Goal: Check status: Check status

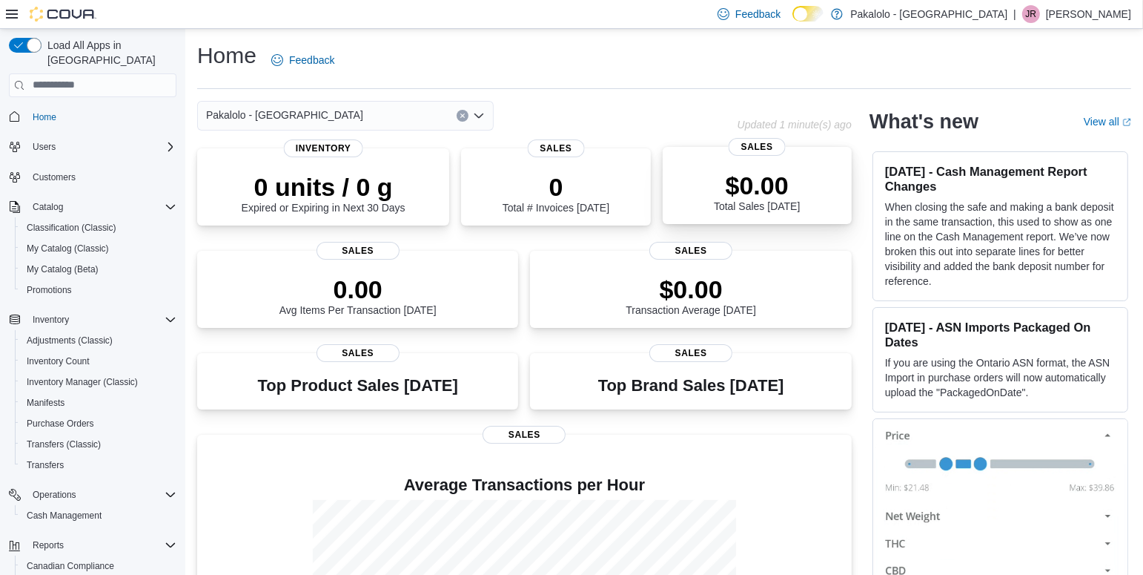
click at [807, 188] on div "$0.00 Total Sales Today" at bounding box center [757, 188] width 165 height 47
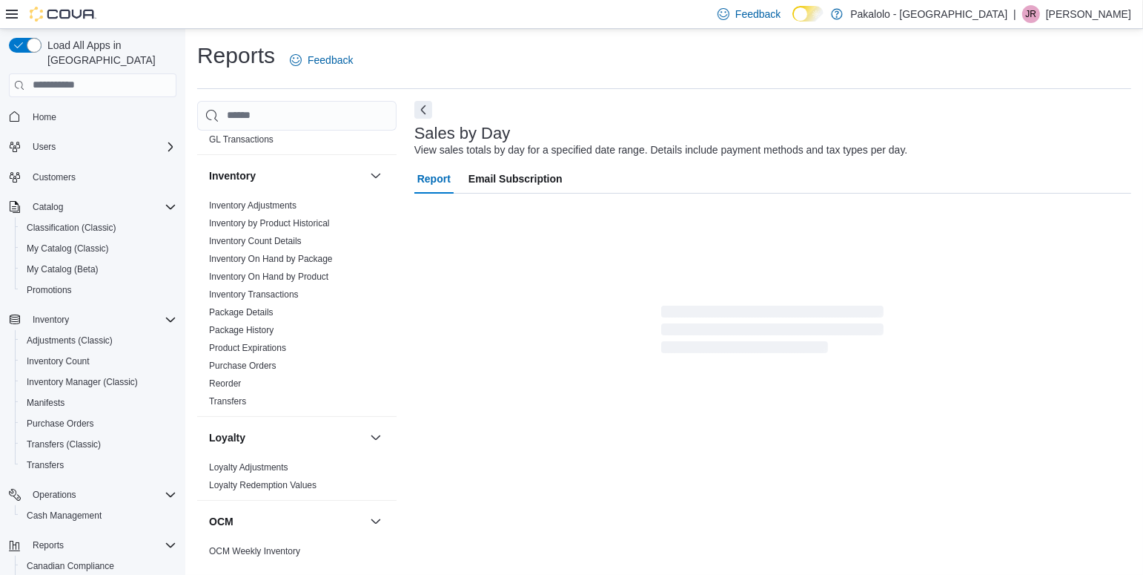
scroll to position [758, 0]
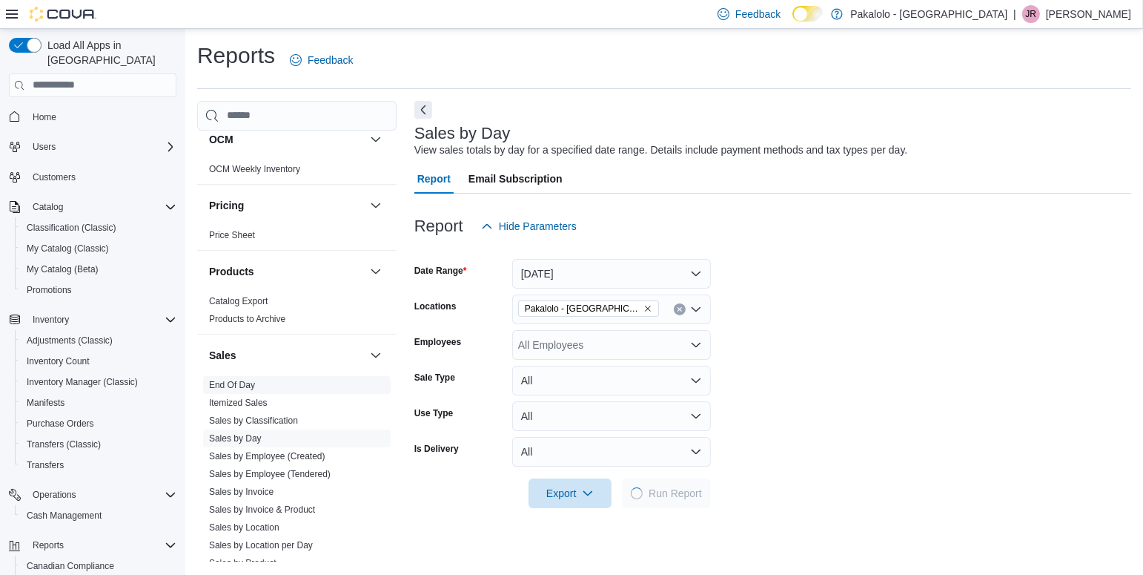
click at [239, 382] on link "End Of Day" at bounding box center [232, 385] width 46 height 10
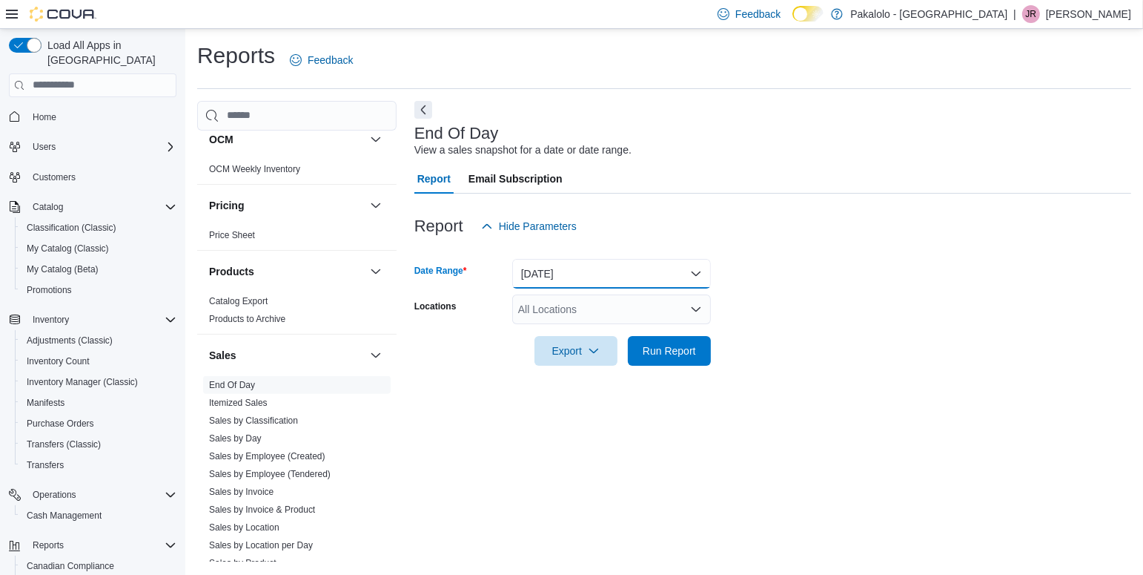
click at [695, 276] on button "[DATE]" at bounding box center [611, 274] width 199 height 30
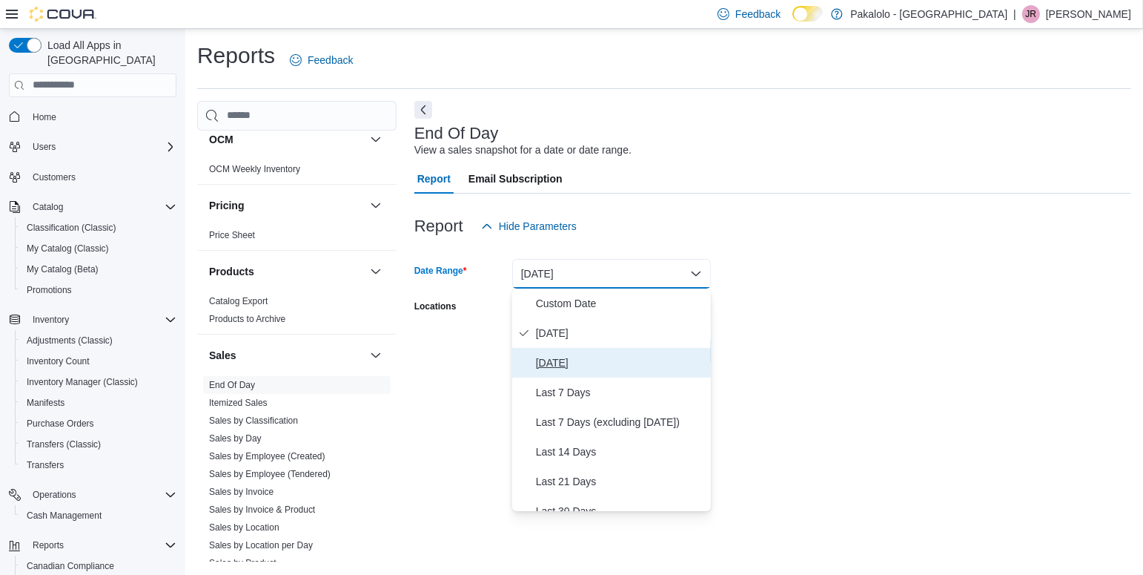
click at [581, 361] on span "[DATE]" at bounding box center [620, 363] width 169 height 18
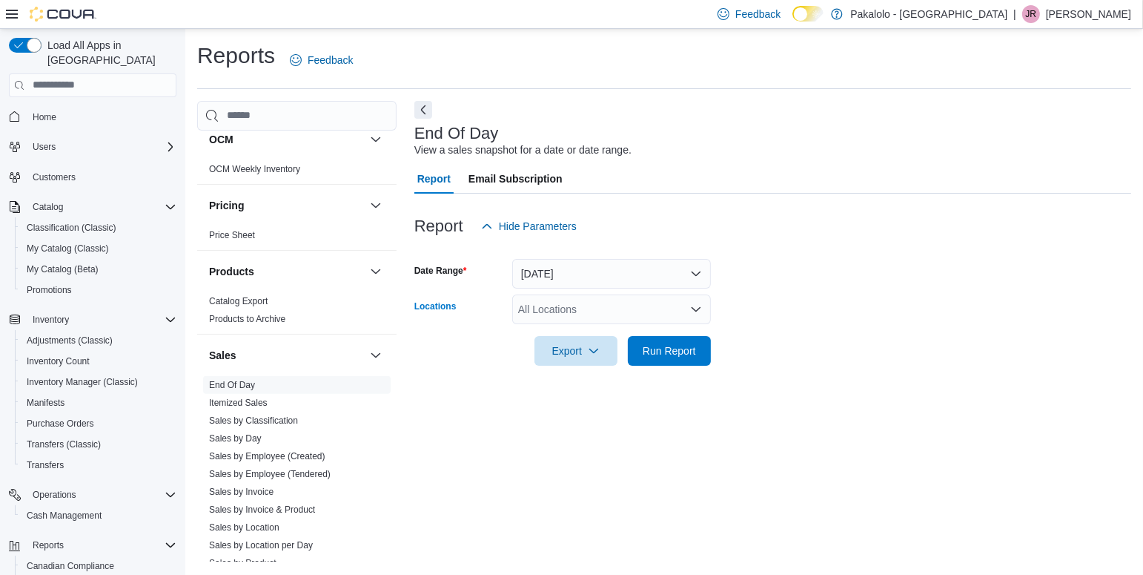
click at [698, 304] on icon "Open list of options" at bounding box center [696, 309] width 12 height 12
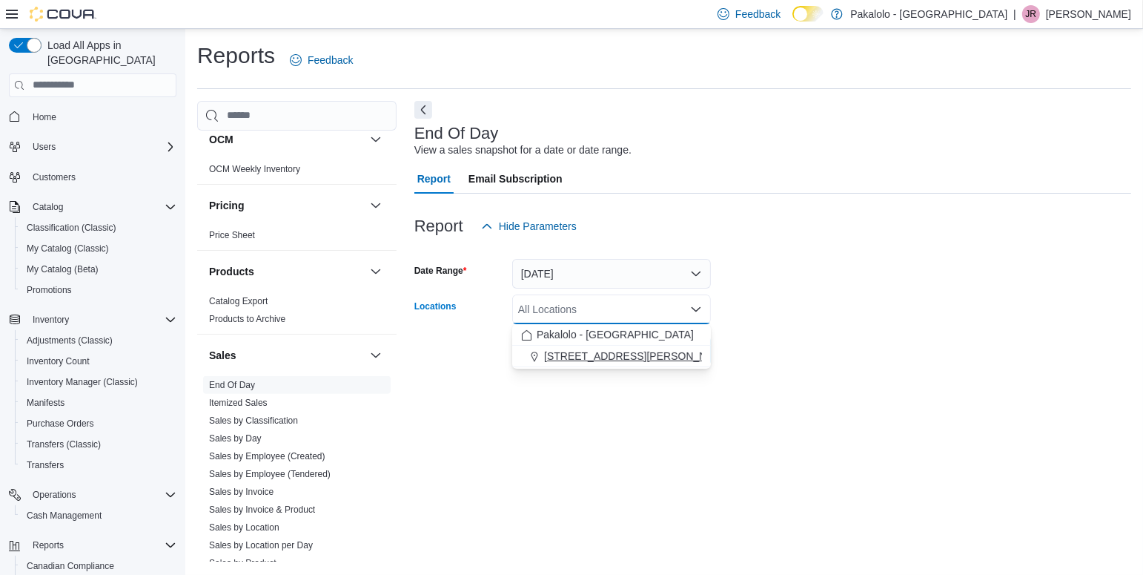
click at [638, 360] on span "[STREET_ADDRESS][PERSON_NAME]" at bounding box center [638, 355] width 188 height 15
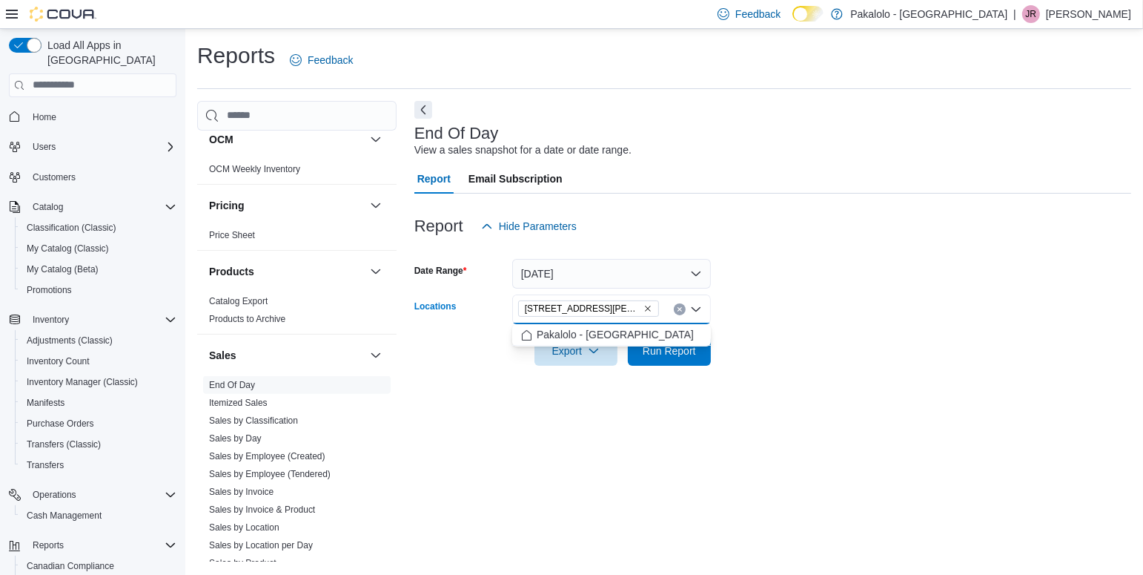
click at [769, 336] on form "Date Range [DATE] Locations [STREET_ADDRESS][PERSON_NAME] Combo box. Selected. …" at bounding box center [772, 303] width 717 height 125
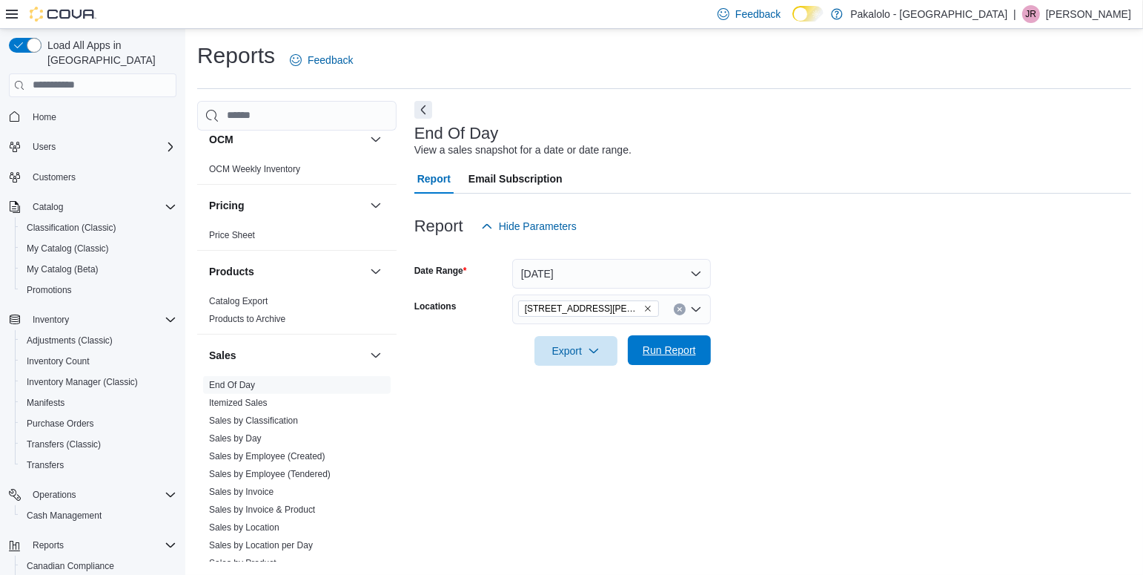
click at [682, 351] on span "Run Report" at bounding box center [669, 349] width 53 height 15
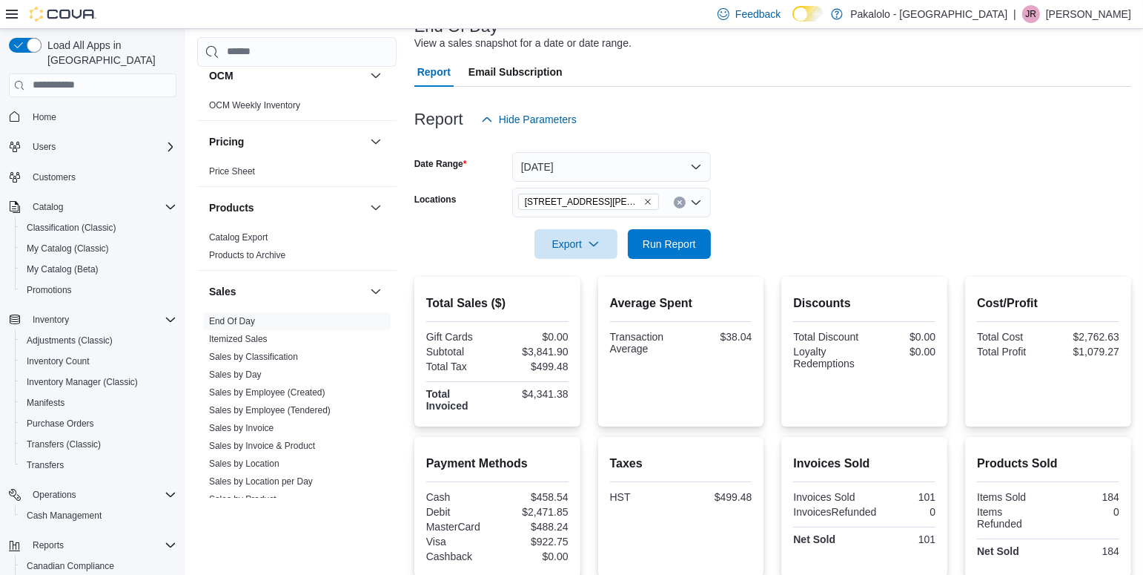
scroll to position [117, 0]
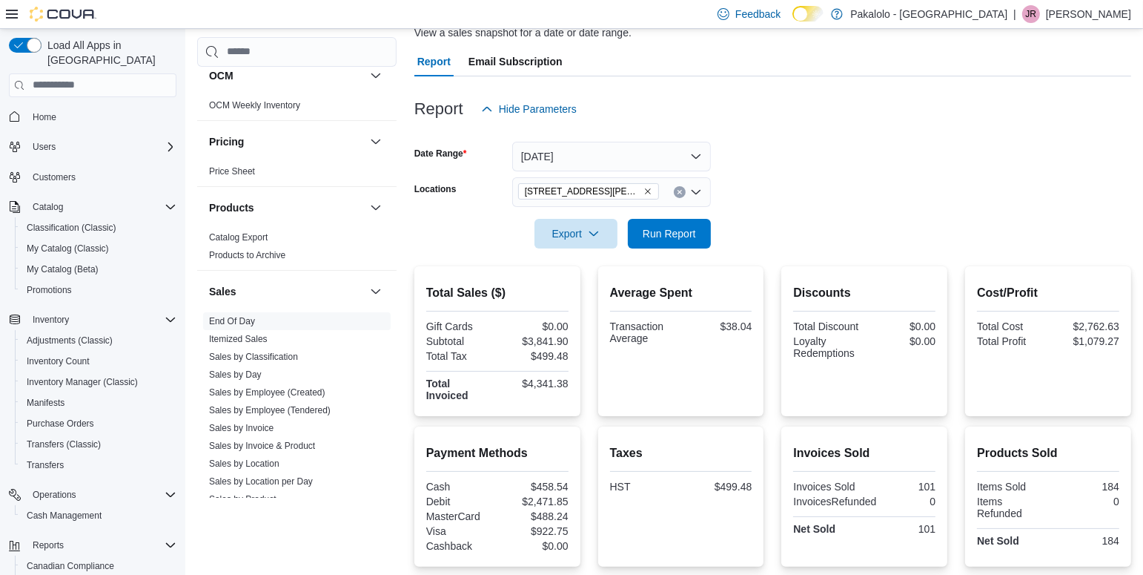
click at [552, 382] on div "$4,341.38" at bounding box center [534, 383] width 68 height 12
copy div "$4,341.38"
click at [1103, 339] on div "$1,079.27" at bounding box center [1085, 341] width 68 height 12
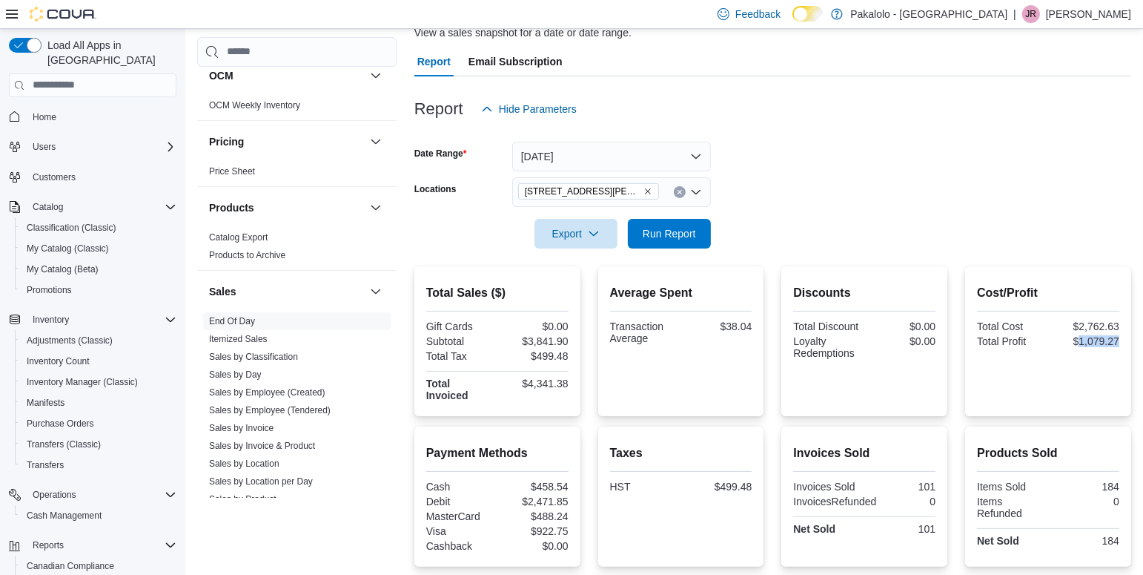
click at [1103, 339] on div "$1,079.27" at bounding box center [1085, 341] width 68 height 12
copy div "$1,079.27"
click at [838, 349] on div "Loyalty Redemptions" at bounding box center [827, 347] width 68 height 24
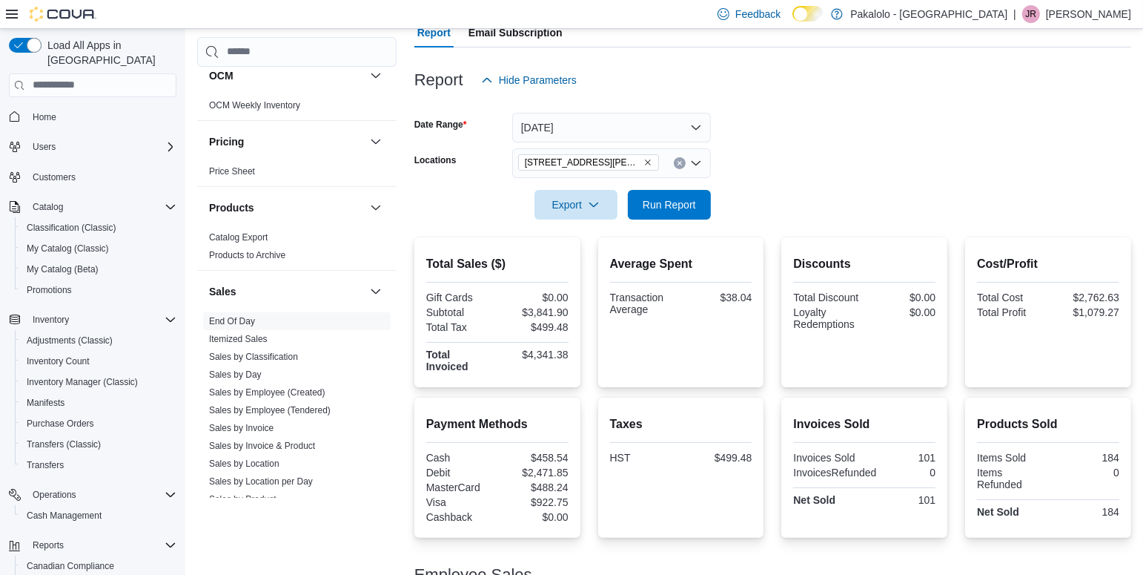
scroll to position [0, 0]
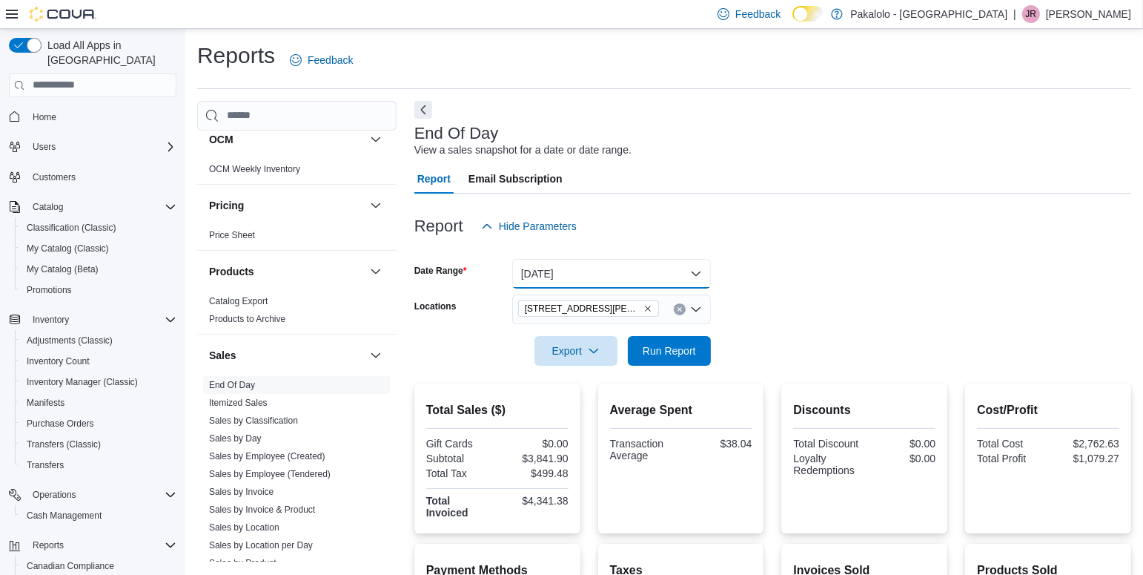
click at [703, 273] on button "[DATE]" at bounding box center [611, 274] width 199 height 30
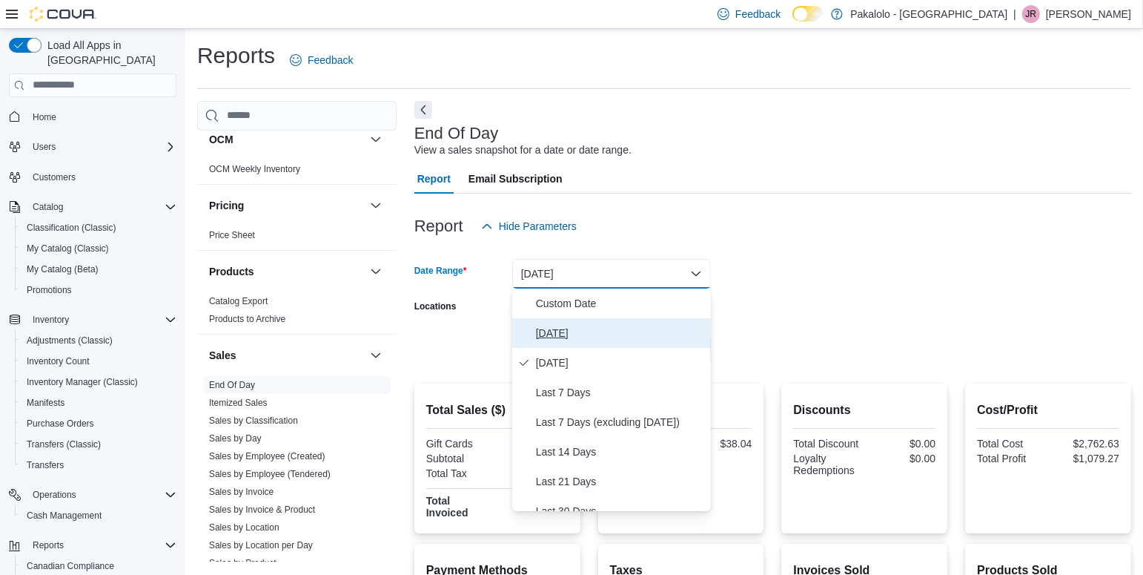
click at [563, 329] on span "[DATE]" at bounding box center [620, 333] width 169 height 18
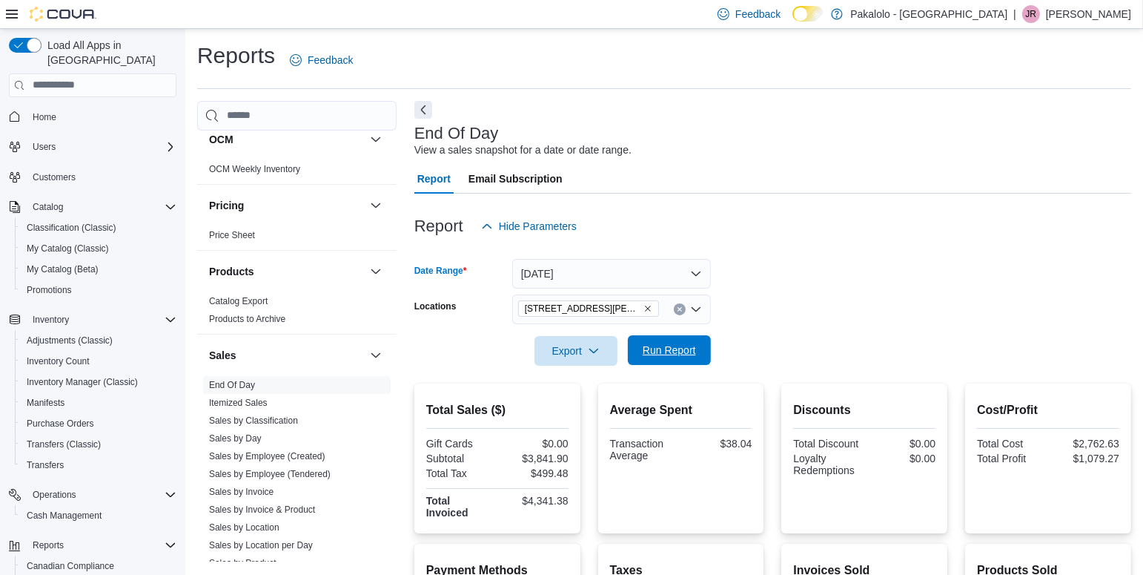
click at [682, 353] on span "Run Report" at bounding box center [669, 349] width 53 height 15
click at [425, 107] on button "Next" at bounding box center [423, 109] width 18 height 18
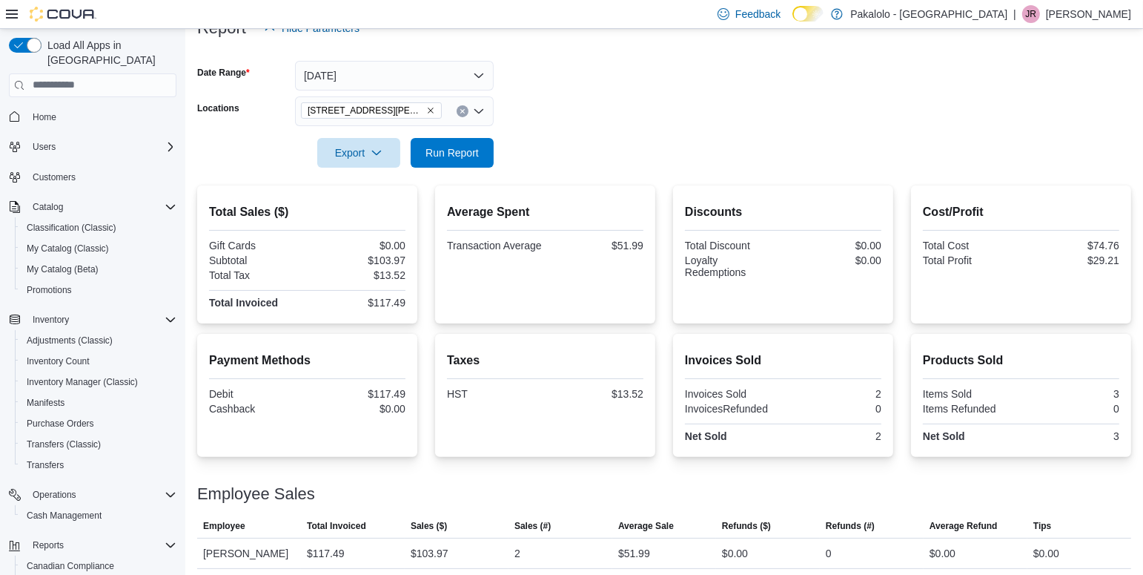
scroll to position [202, 0]
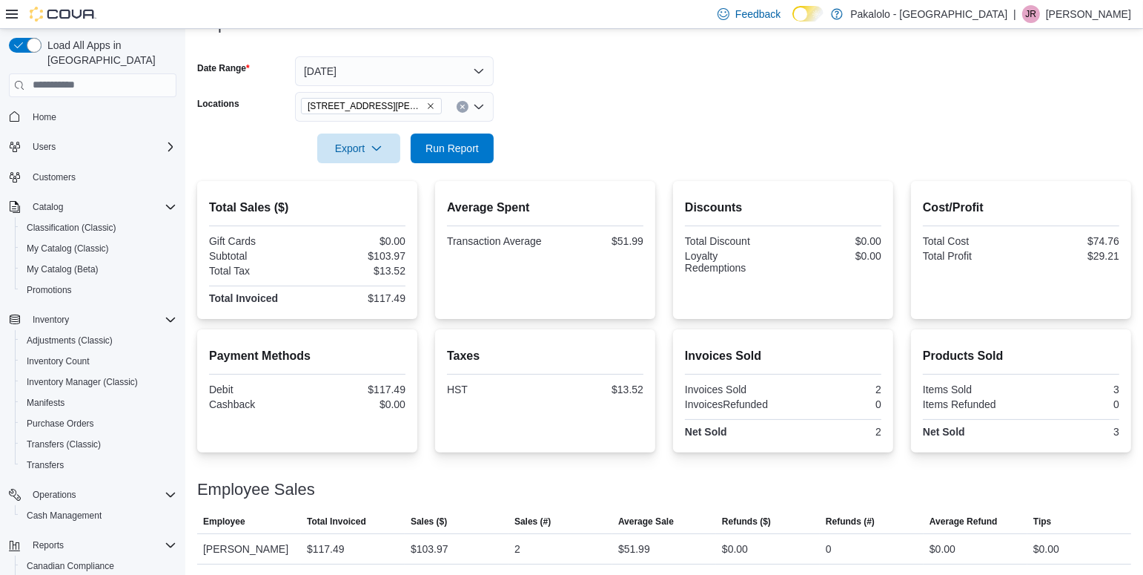
click at [397, 293] on div "$117.49" at bounding box center [359, 298] width 96 height 12
copy div "$117.49"
click at [1104, 250] on div "$29.21" at bounding box center [1072, 256] width 96 height 12
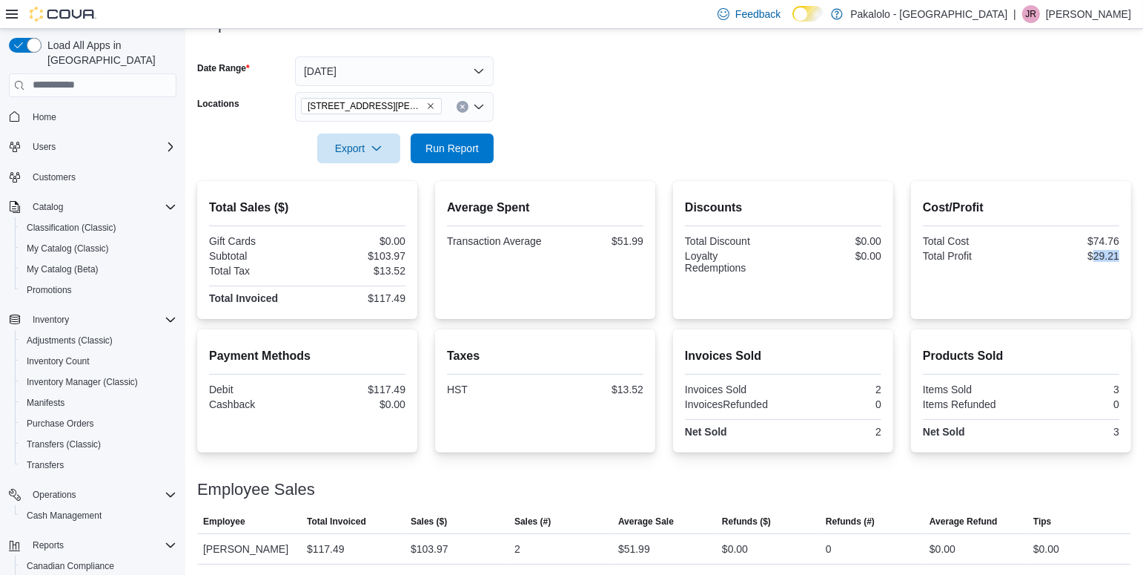
click at [1104, 250] on div "$29.21" at bounding box center [1072, 256] width 96 height 12
copy div "$29.21"
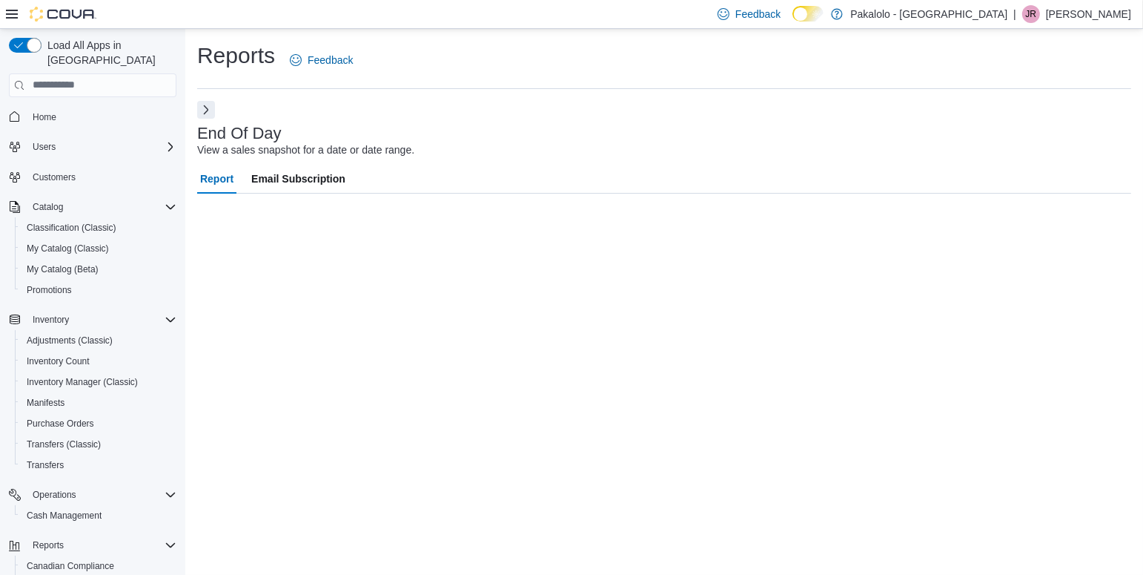
scroll to position [0, 0]
